Goal: Task Accomplishment & Management: Manage account settings

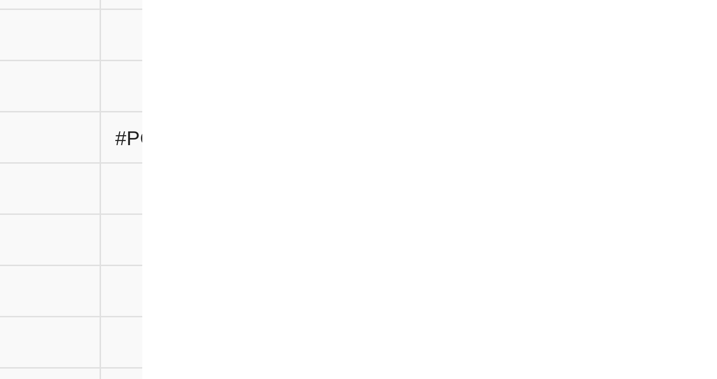
scroll to position [0, 17]
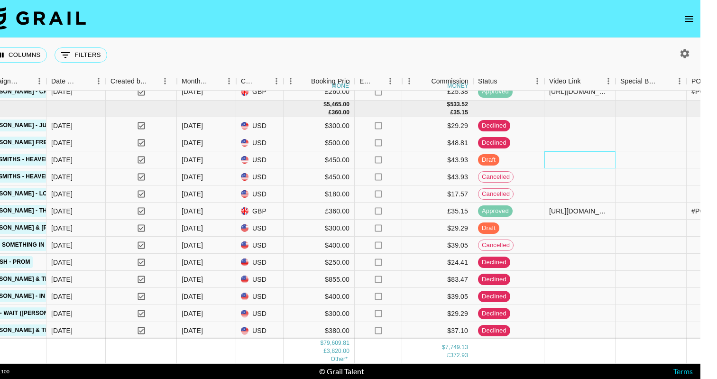
click at [557, 160] on div at bounding box center [579, 159] width 71 height 17
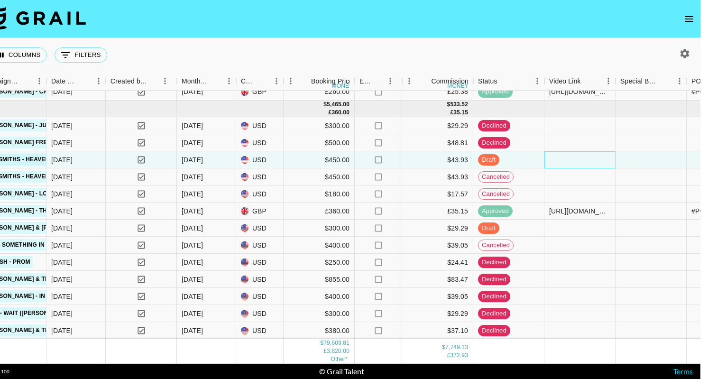
click at [557, 160] on div at bounding box center [579, 159] width 71 height 17
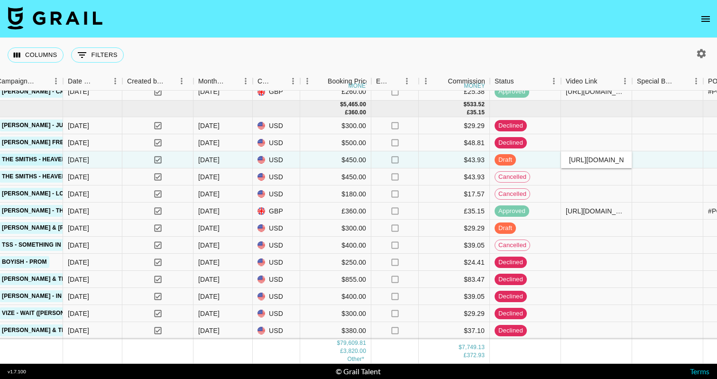
type input "[URL][DOMAIN_NAME]"
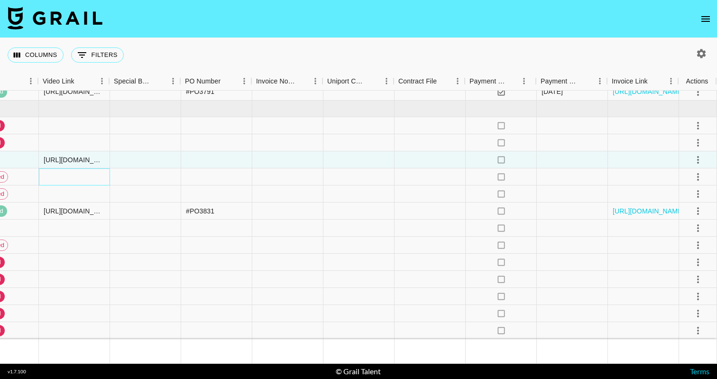
scroll to position [2233, 1106]
click at [701, 159] on icon "select merge strategy" at bounding box center [697, 159] width 11 height 11
click at [696, 242] on li "Approve" at bounding box center [686, 248] width 62 height 17
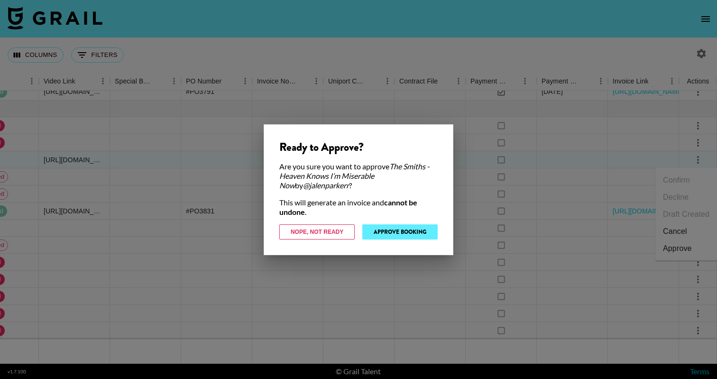
click at [385, 227] on button "Approve Booking" at bounding box center [399, 231] width 75 height 15
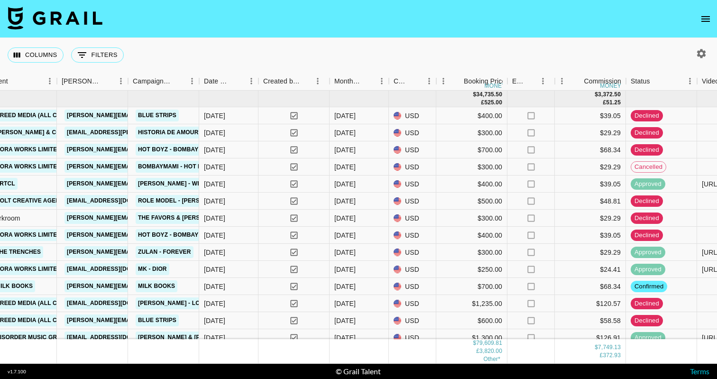
scroll to position [0, 448]
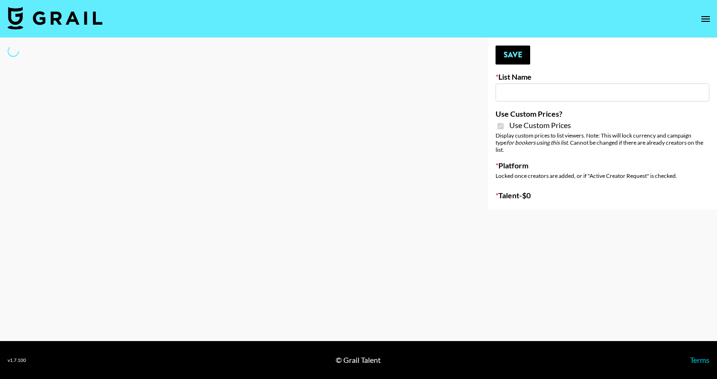
type input "Dietary Supp Brand"
checkbox input "true"
select select "Brand"
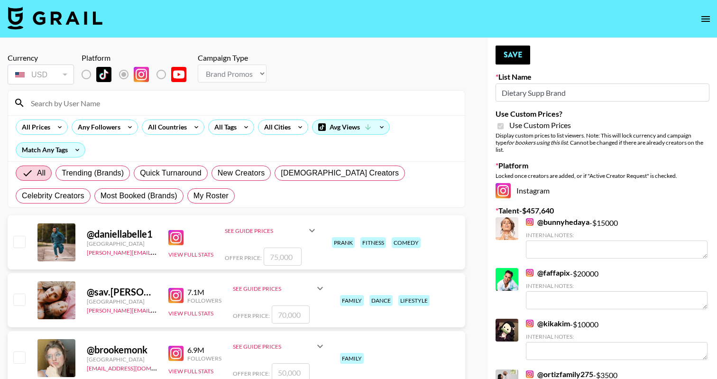
click at [222, 99] on input at bounding box center [242, 102] width 434 height 15
type input "a"
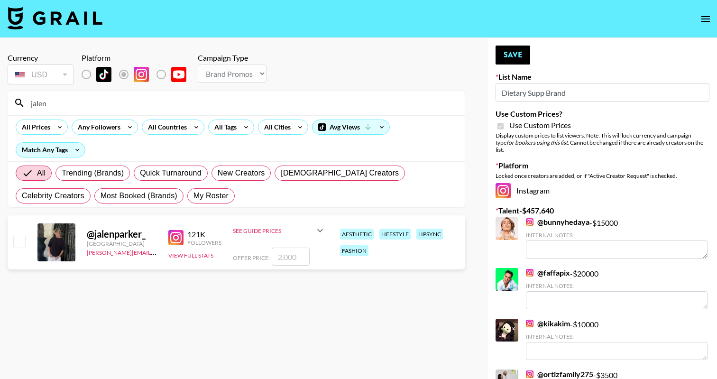
type input "jalen"
click at [18, 238] on input "checkbox" at bounding box center [18, 241] width 11 height 11
checkbox input "true"
type input "2000"
click at [521, 52] on button "Save" at bounding box center [513, 55] width 35 height 19
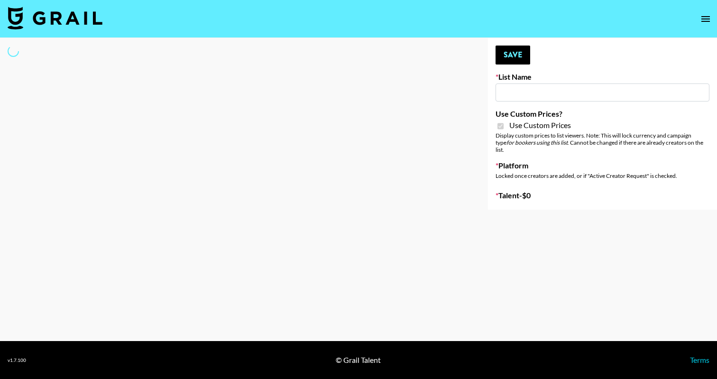
type input "Redence Beauty"
checkbox input "true"
select select "Brand"
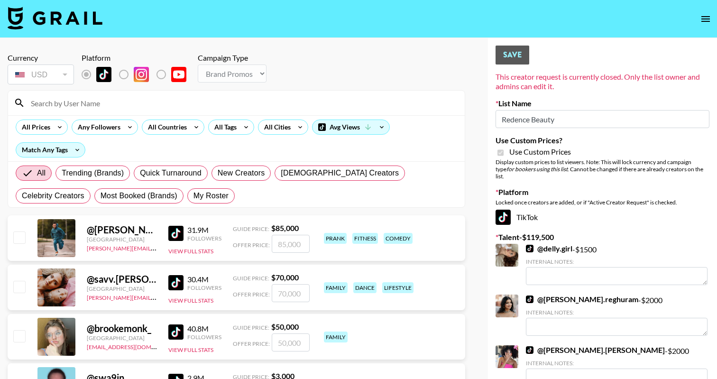
click at [147, 105] on input at bounding box center [242, 102] width 434 height 15
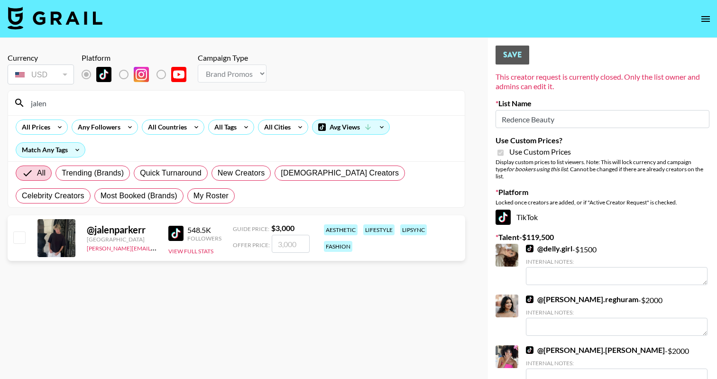
type input "jalen"
click at [300, 239] on input "number" at bounding box center [291, 244] width 38 height 18
checkbox input "true"
type input "2000"
